Goal: Information Seeking & Learning: Understand process/instructions

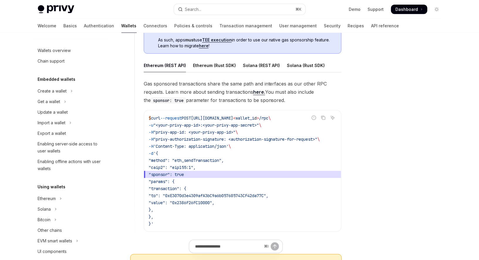
scroll to position [244, 0]
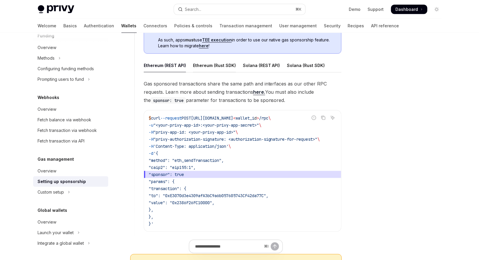
click at [217, 67] on div "Ethereum (Rust SDK)" at bounding box center [214, 65] width 43 height 14
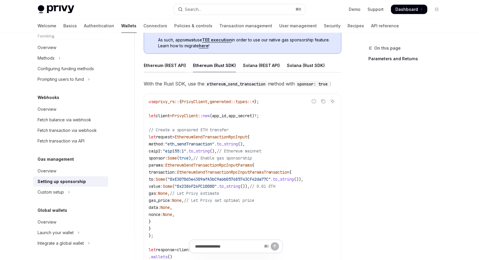
click at [163, 67] on div "Ethereum (REST API)" at bounding box center [165, 65] width 42 height 14
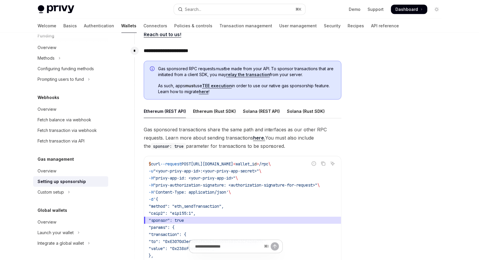
scroll to position [309, 0]
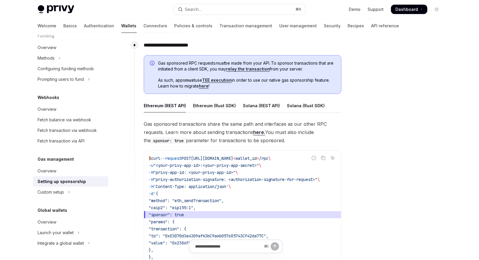
click at [258, 132] on link "here." at bounding box center [259, 132] width 12 height 6
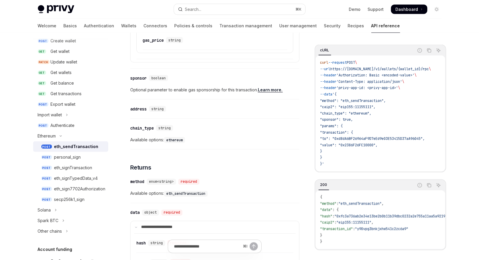
scroll to position [551, 0]
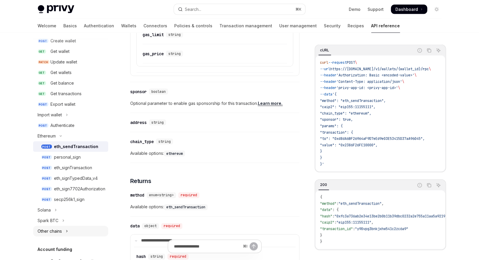
click at [55, 231] on div "Other chains" at bounding box center [50, 230] width 24 height 7
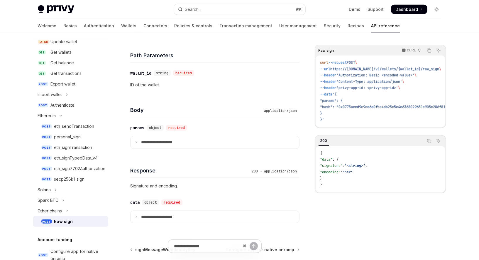
scroll to position [354, 0]
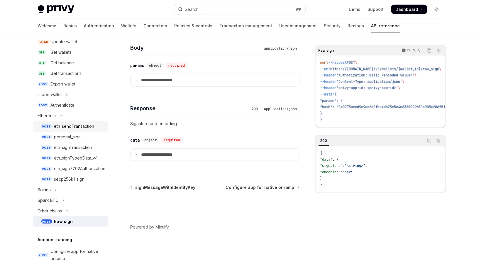
click at [72, 125] on div "eth_sendTransaction" at bounding box center [74, 126] width 40 height 7
type textarea "*"
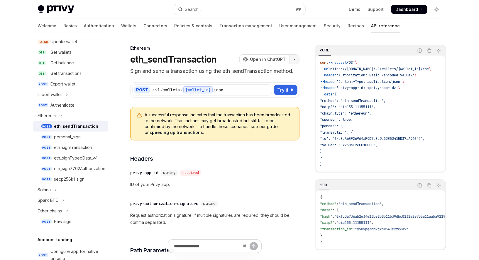
click at [296, 61] on button "button" at bounding box center [294, 59] width 10 height 10
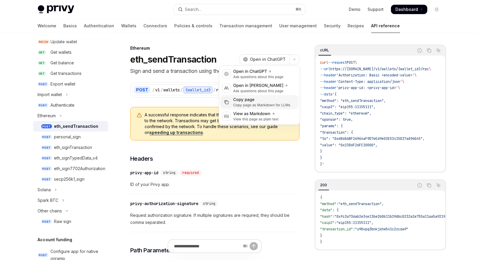
click at [267, 104] on div "Copy page as Markdown for LLMs" at bounding box center [261, 105] width 57 height 5
click at [293, 60] on button "button" at bounding box center [294, 59] width 10 height 10
click at [263, 103] on div "Copy page as Markdown for LLMs" at bounding box center [261, 105] width 57 height 5
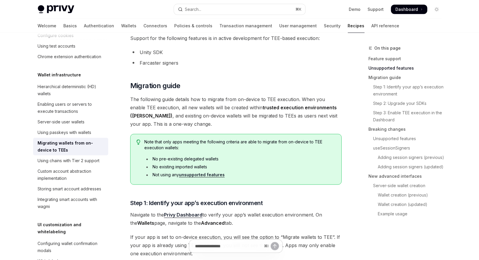
scroll to position [253, 0]
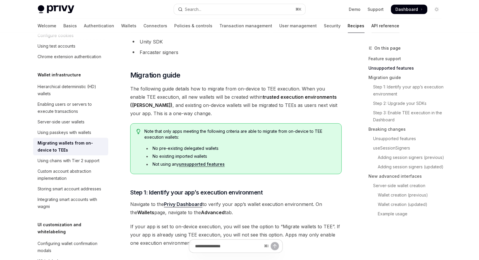
click at [372, 26] on link "API reference" at bounding box center [386, 26] width 28 height 14
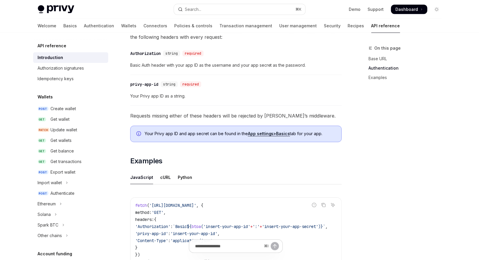
scroll to position [251, 0]
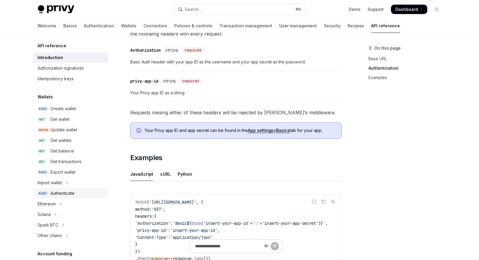
click at [65, 194] on div "Authenticate" at bounding box center [63, 192] width 24 height 7
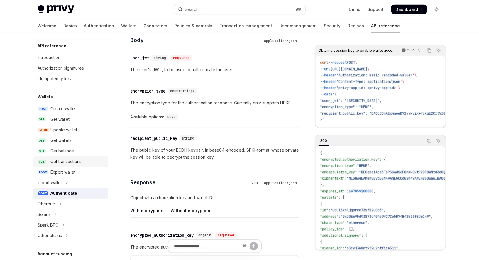
click at [65, 158] on div "Get transactions" at bounding box center [66, 161] width 31 height 7
type textarea "*"
